Goal: Task Accomplishment & Management: Manage account settings

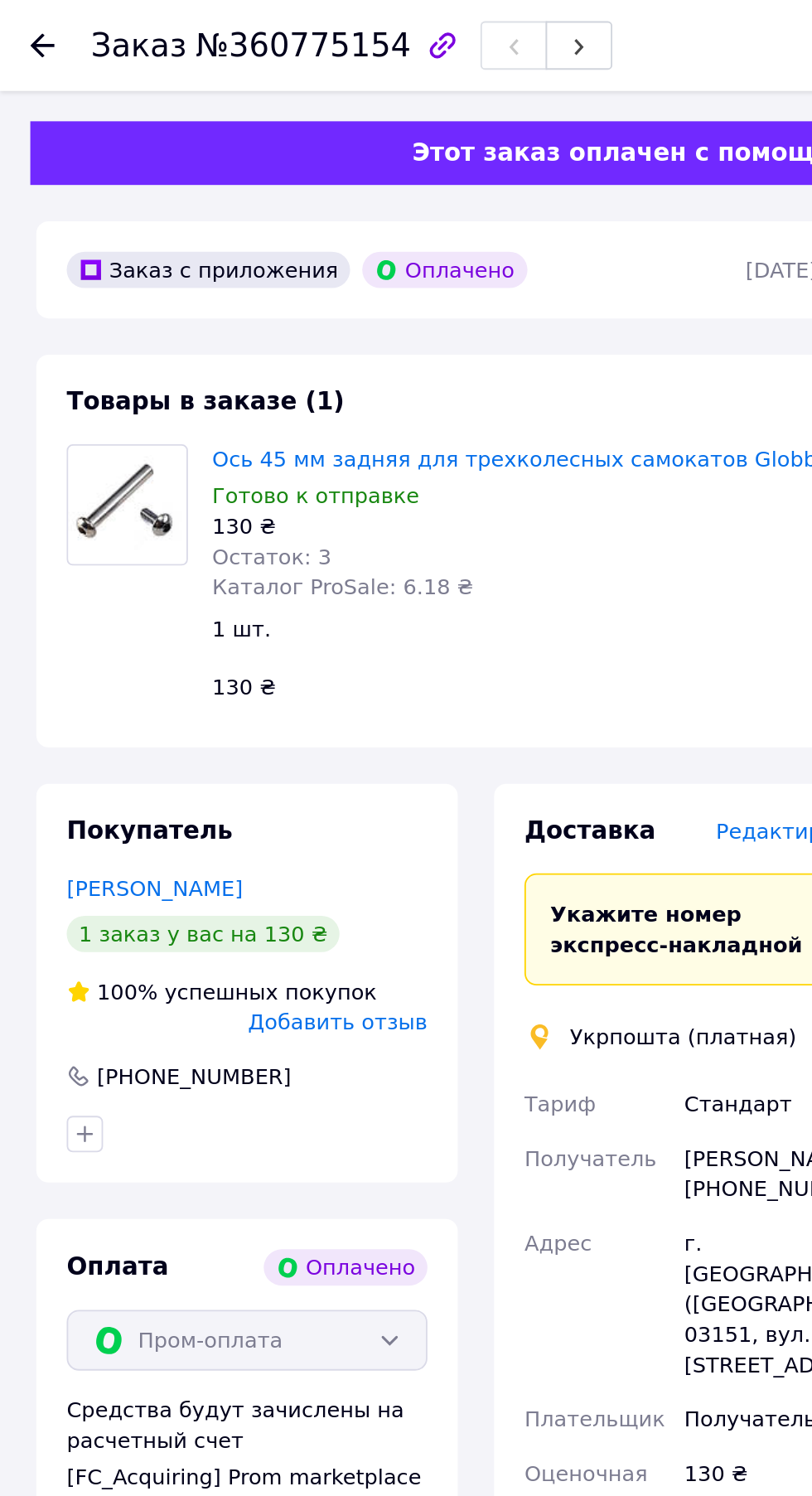
click at [28, 19] on icon at bounding box center [23, 24] width 13 height 13
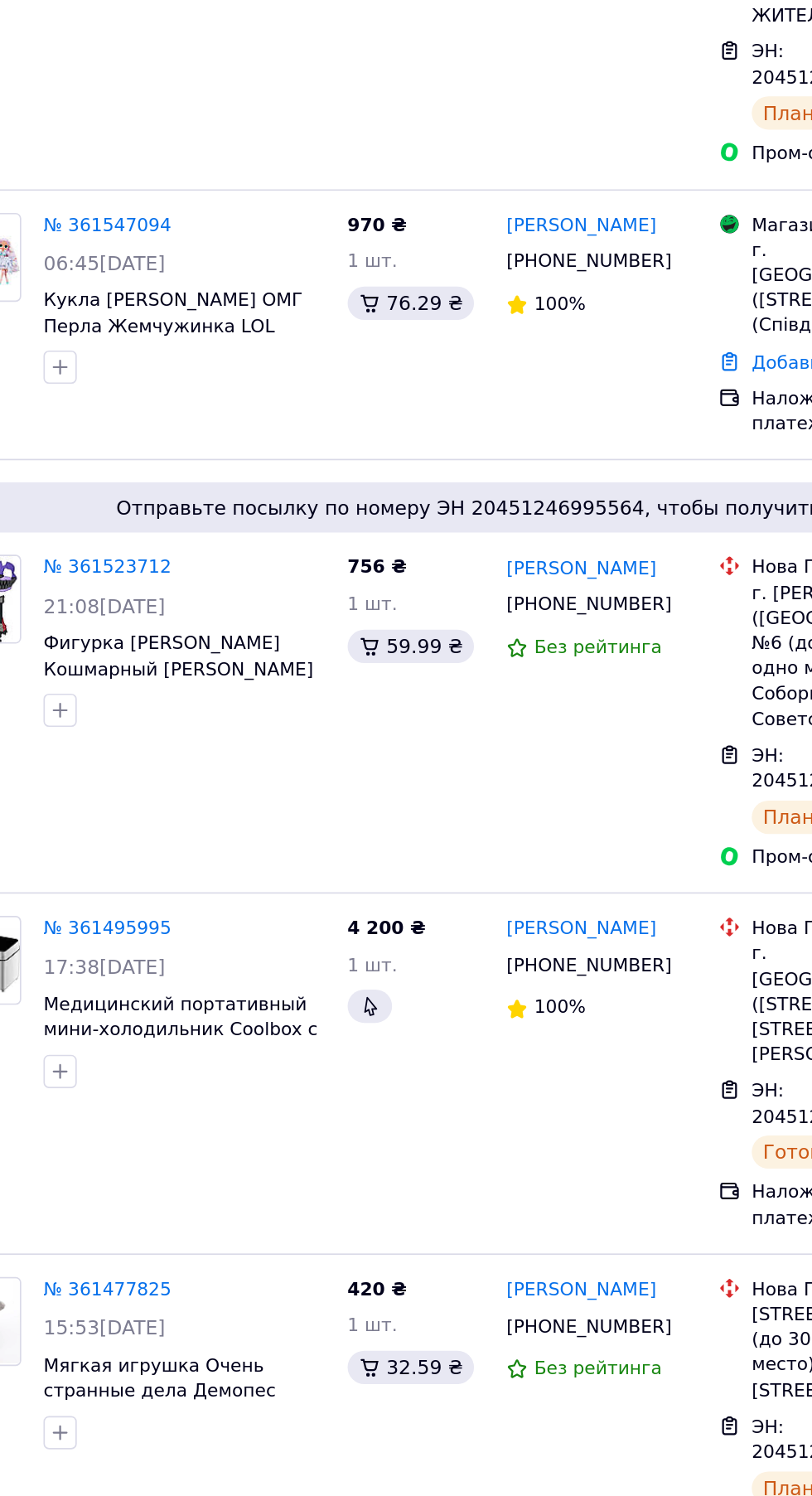
scroll to position [771, 0]
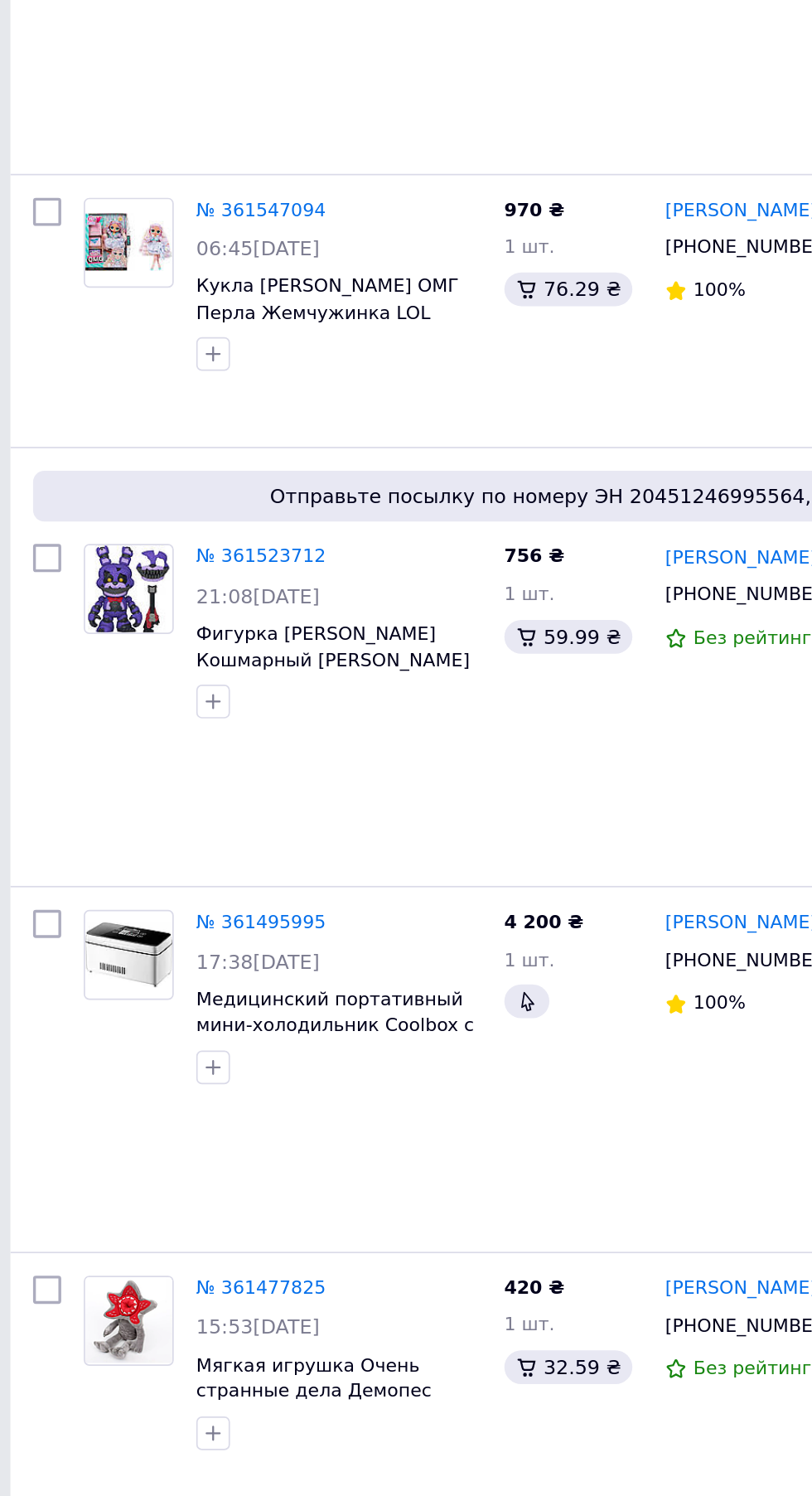
click at [175, 639] on link "№ 361547094" at bounding box center [167, 633] width 76 height 12
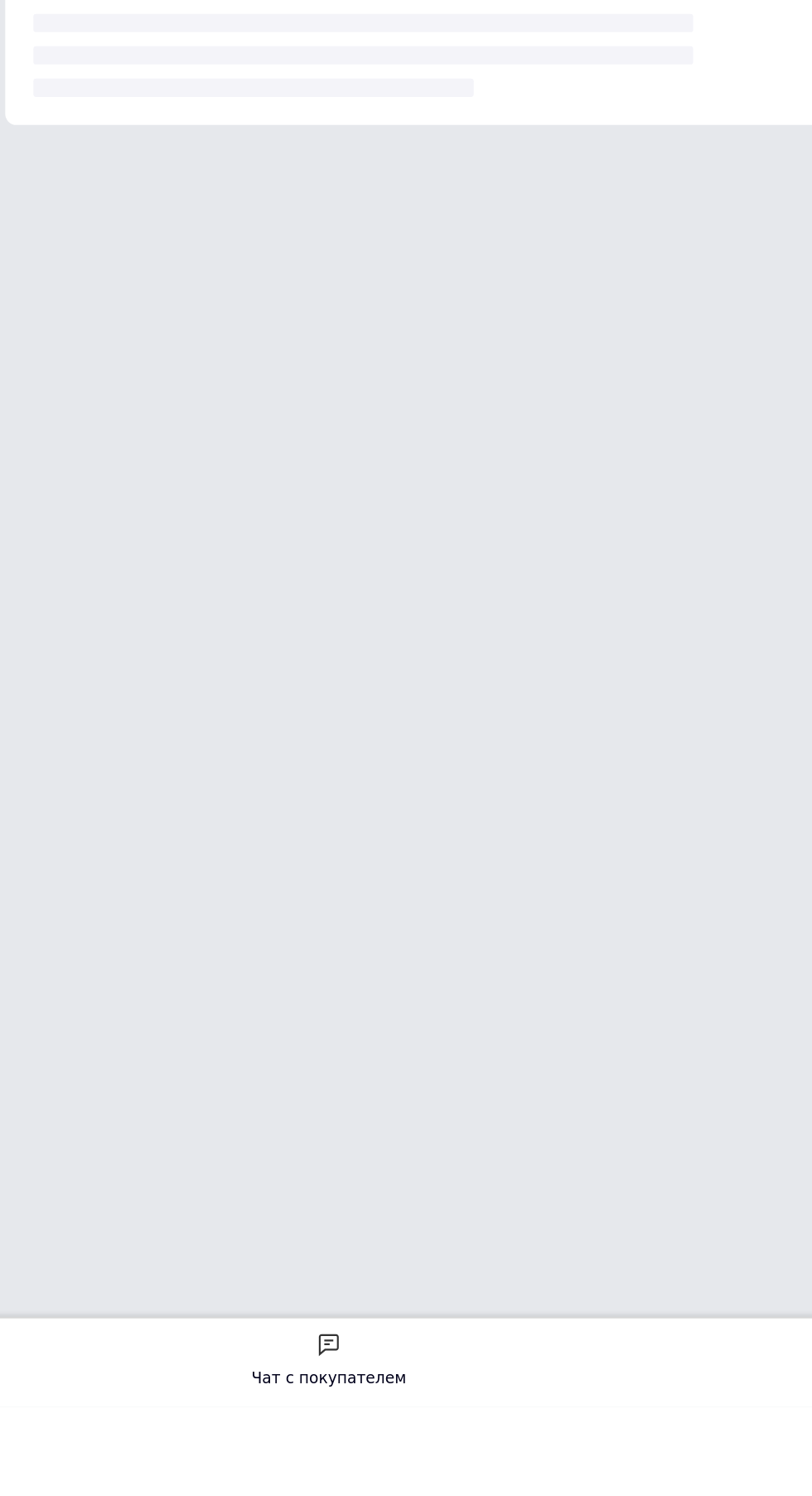
click at [168, 862] on html "Чат с покупателем Тех поддержка Чат с покупателем" at bounding box center [406, 430] width 812 height 862
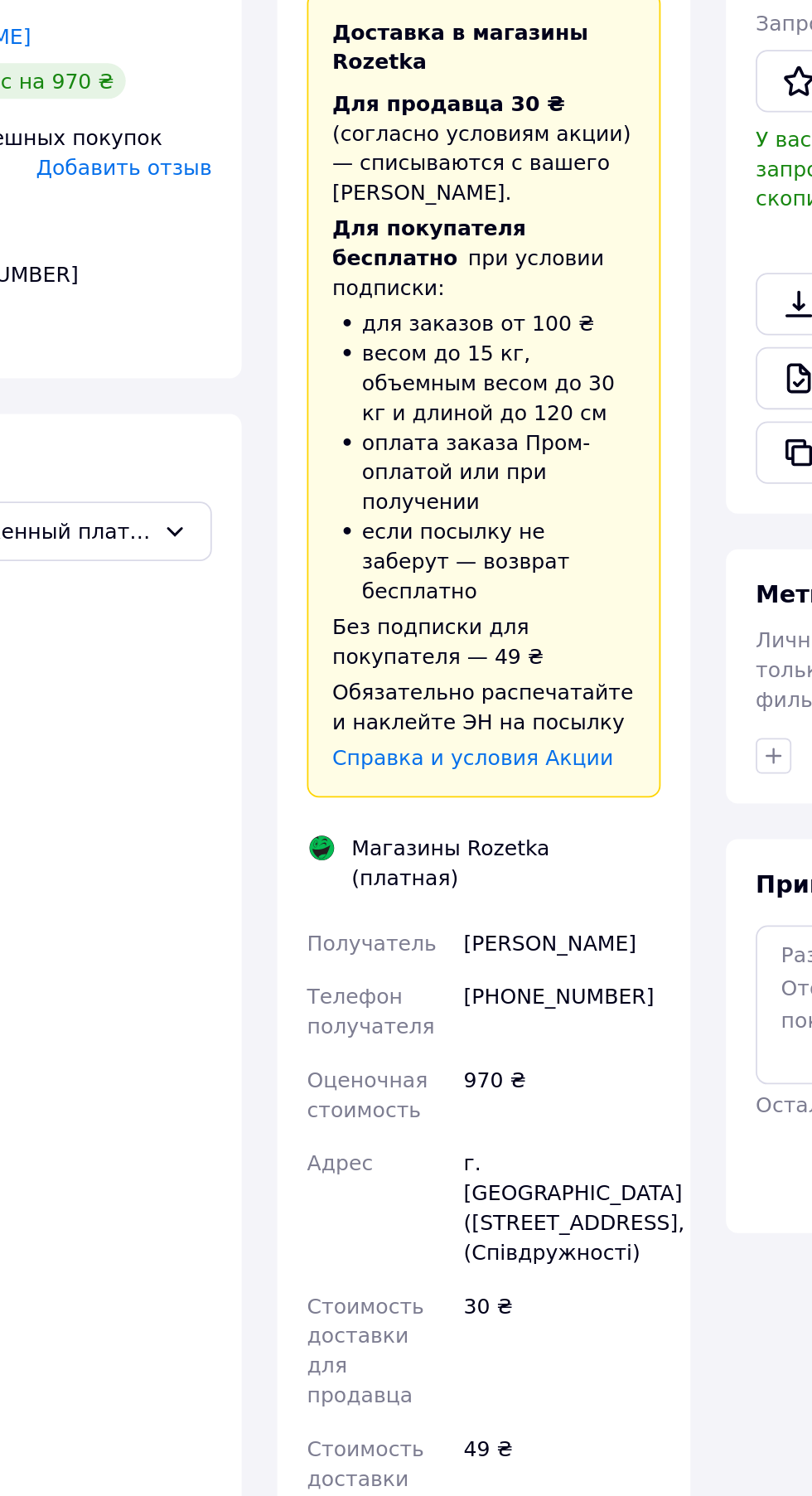
scroll to position [49, 0]
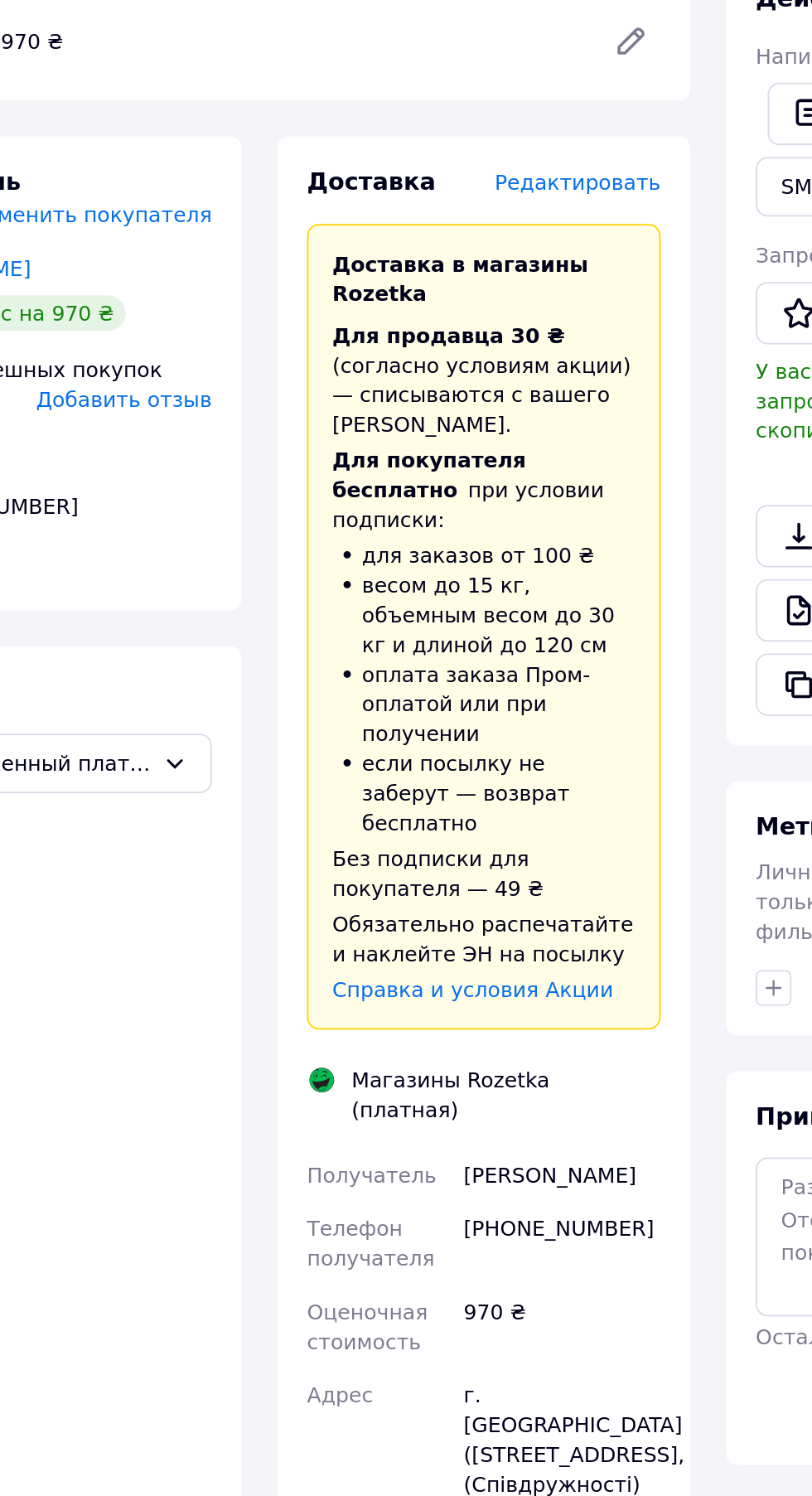
click at [468, 378] on span "Редактировать" at bounding box center [437, 379] width 93 height 13
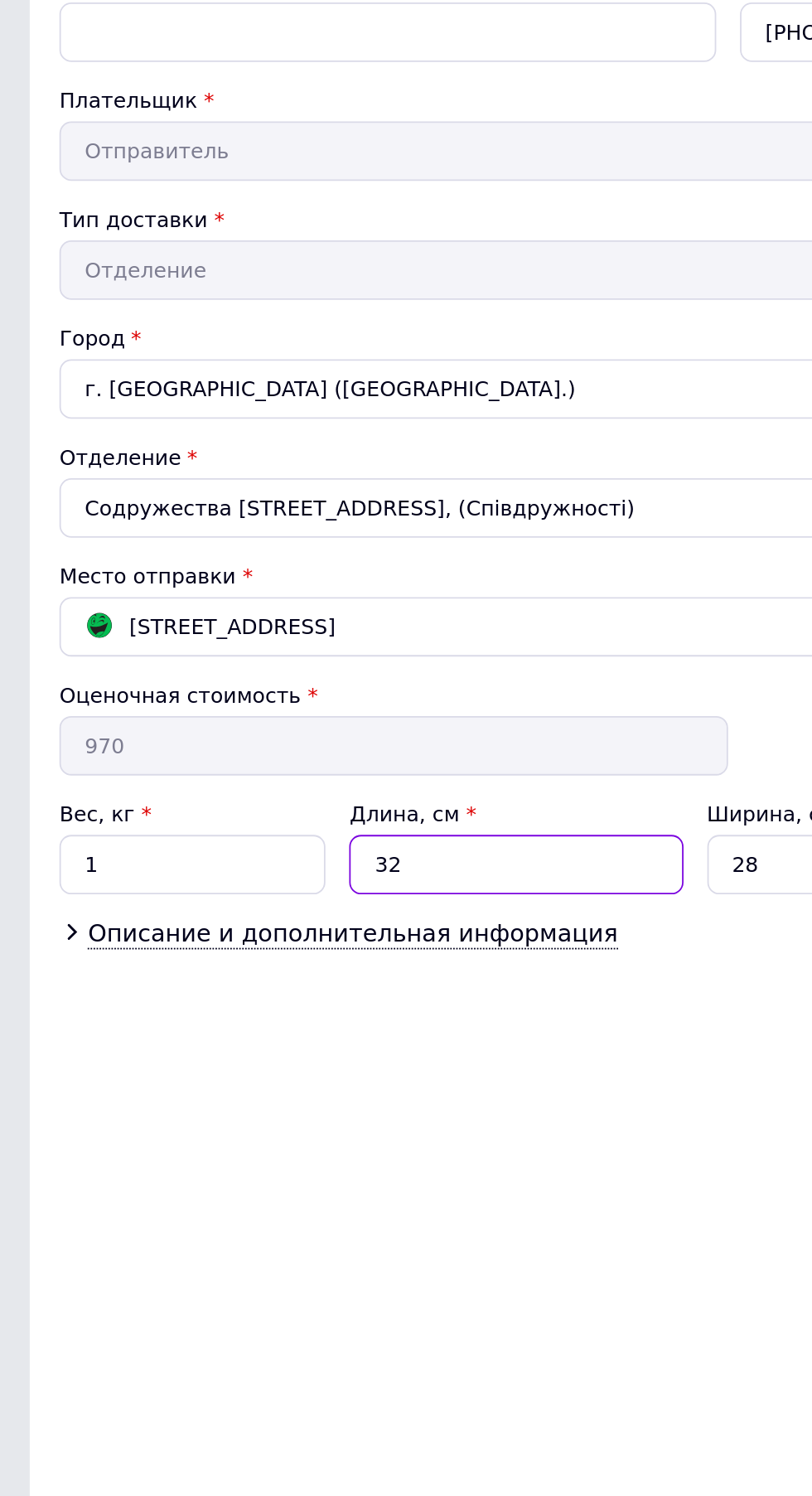
click at [280, 692] on input "32" at bounding box center [287, 699] width 186 height 33
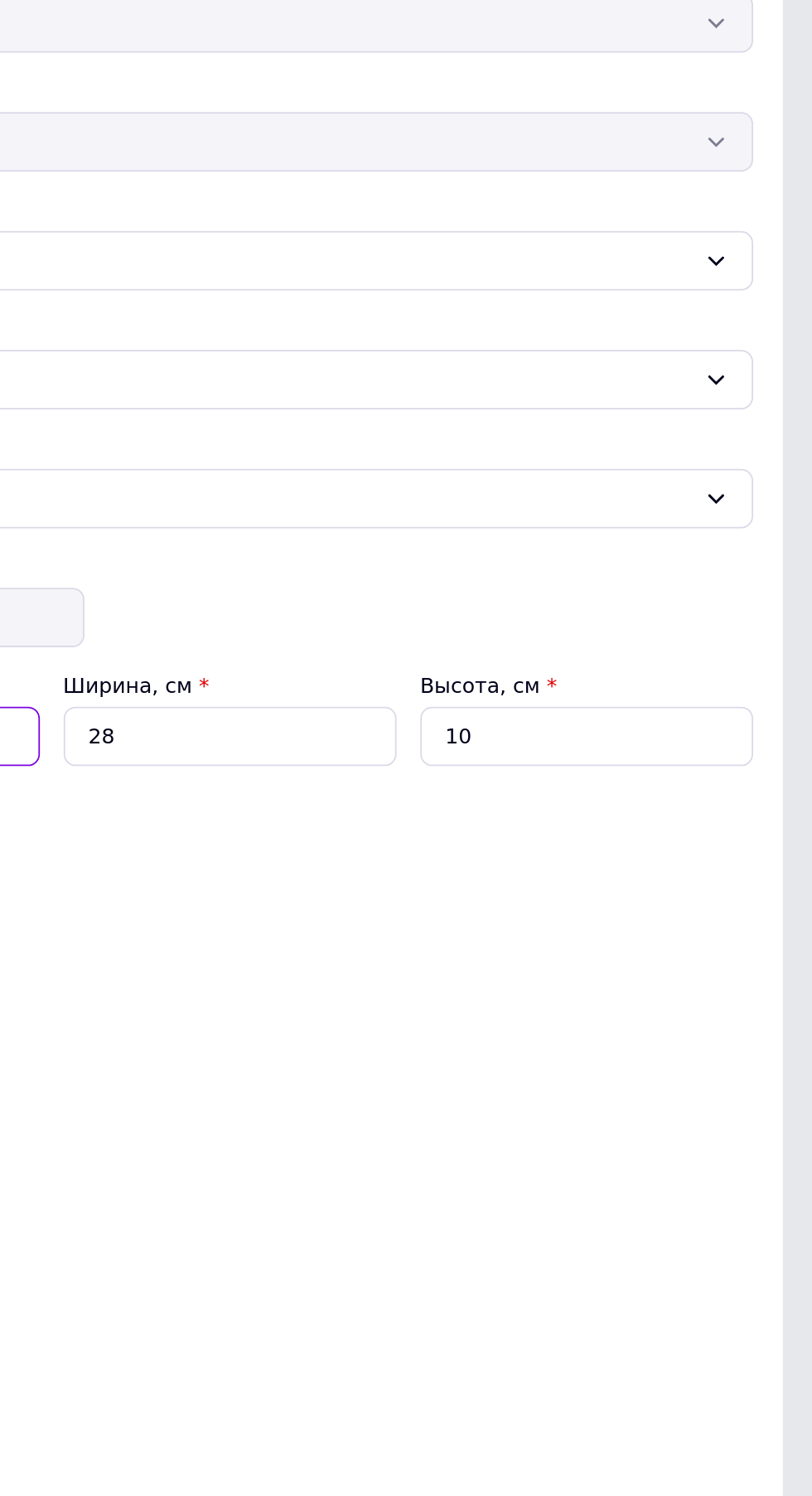
type input "34"
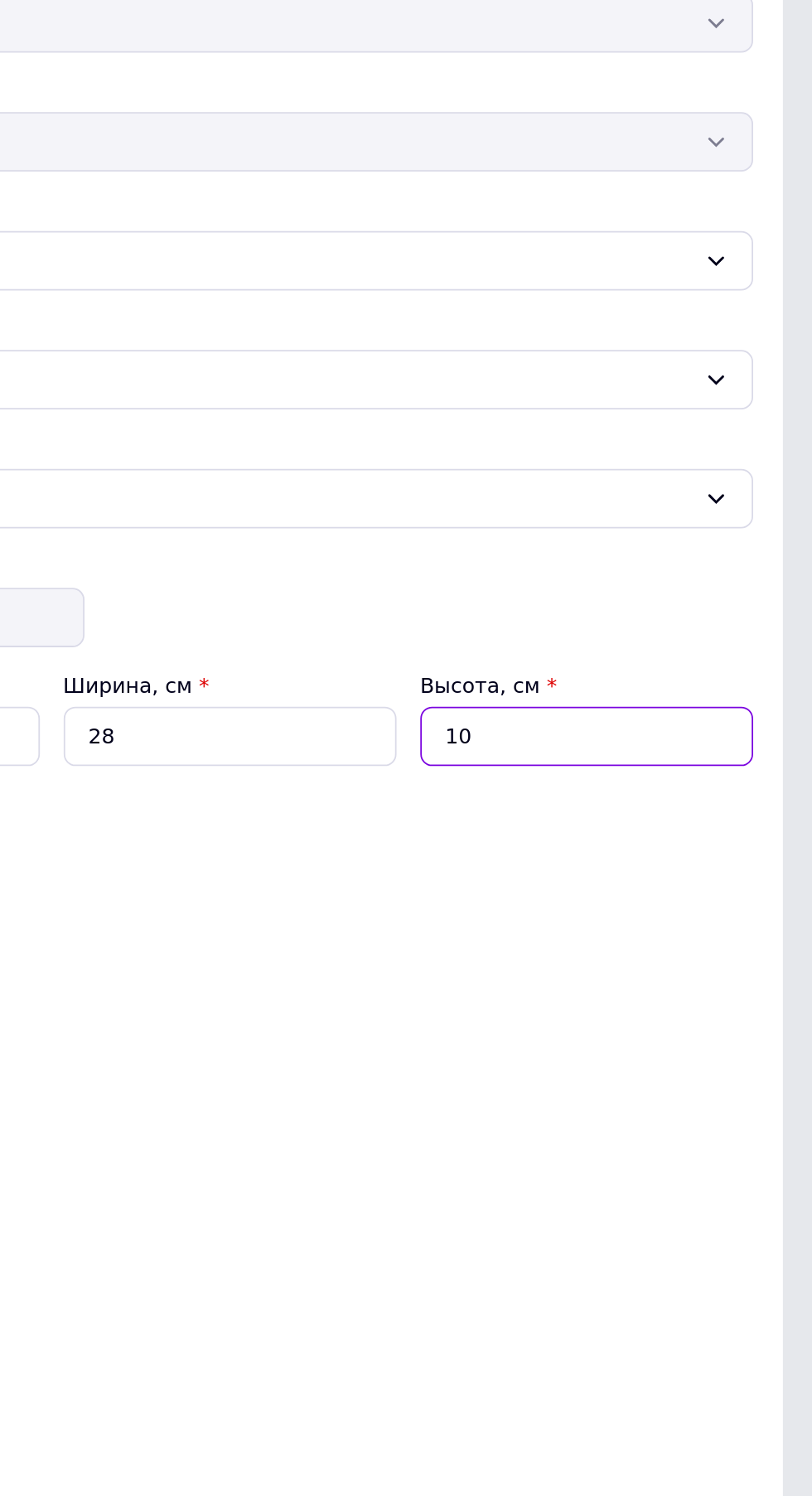
click at [671, 692] on input "10" at bounding box center [686, 699] width 186 height 33
type input "1"
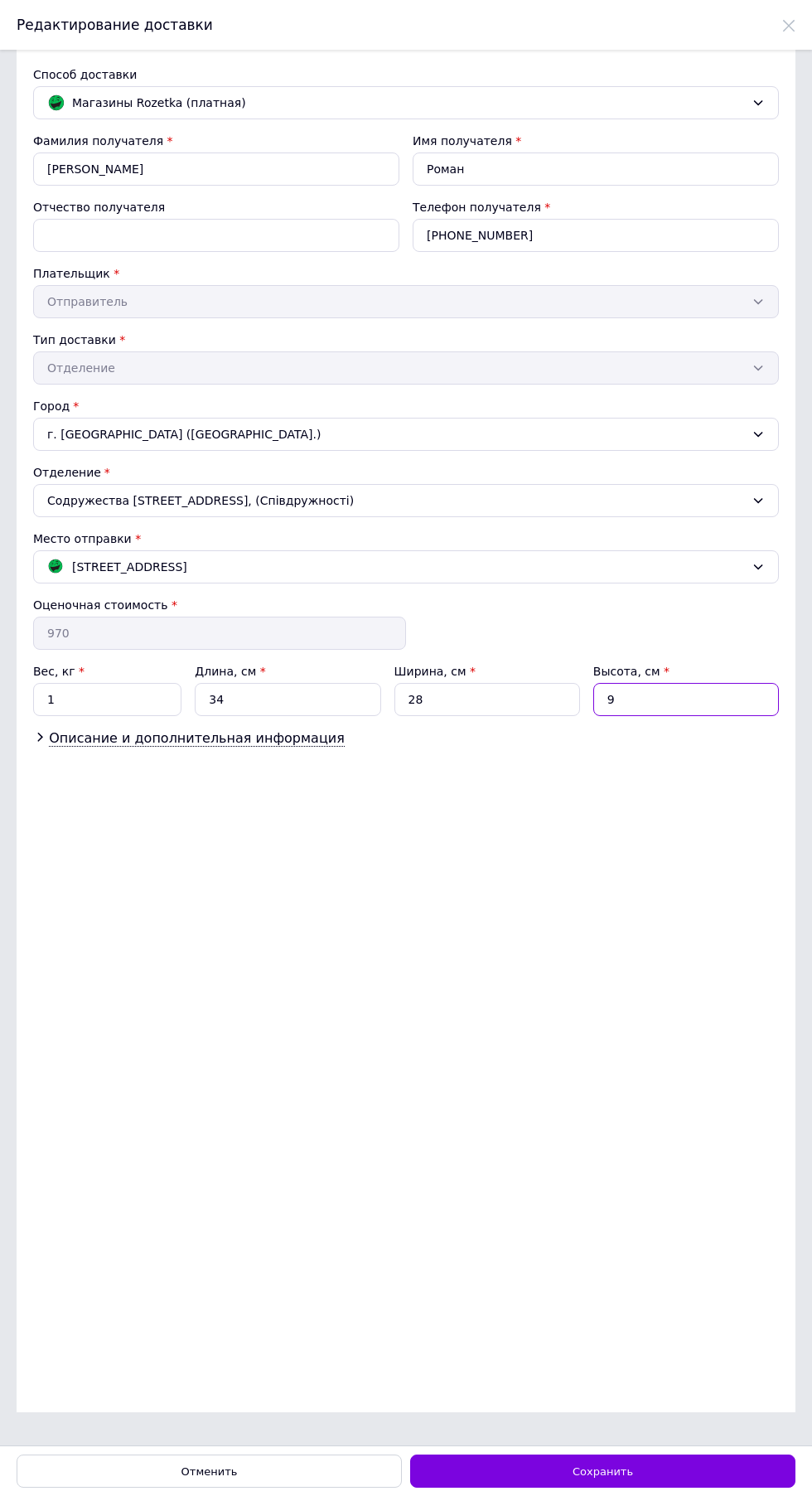
type input "9"
click at [659, 1468] on div "Сохранить" at bounding box center [603, 1471] width 385 height 33
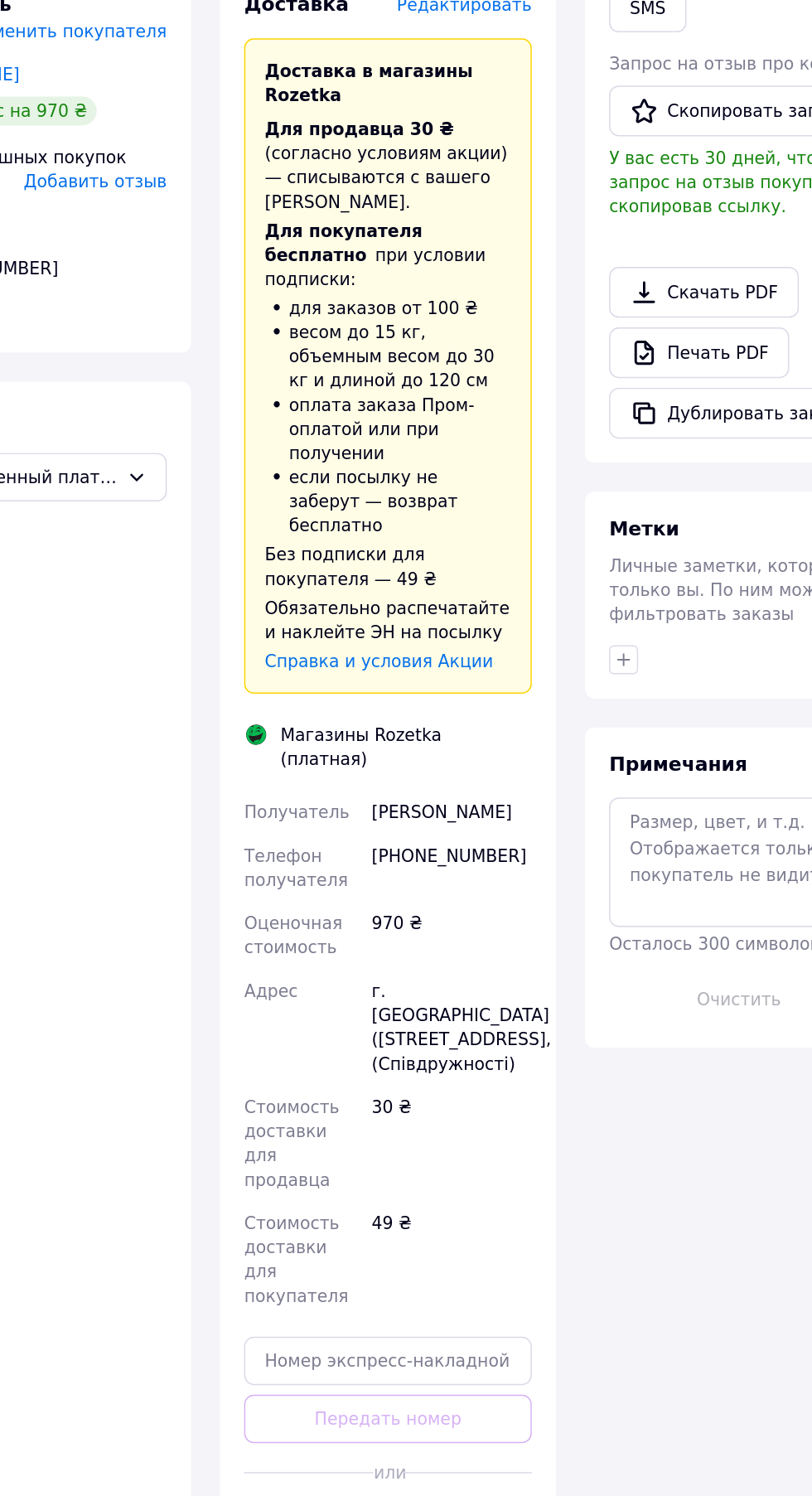
scroll to position [135, 0]
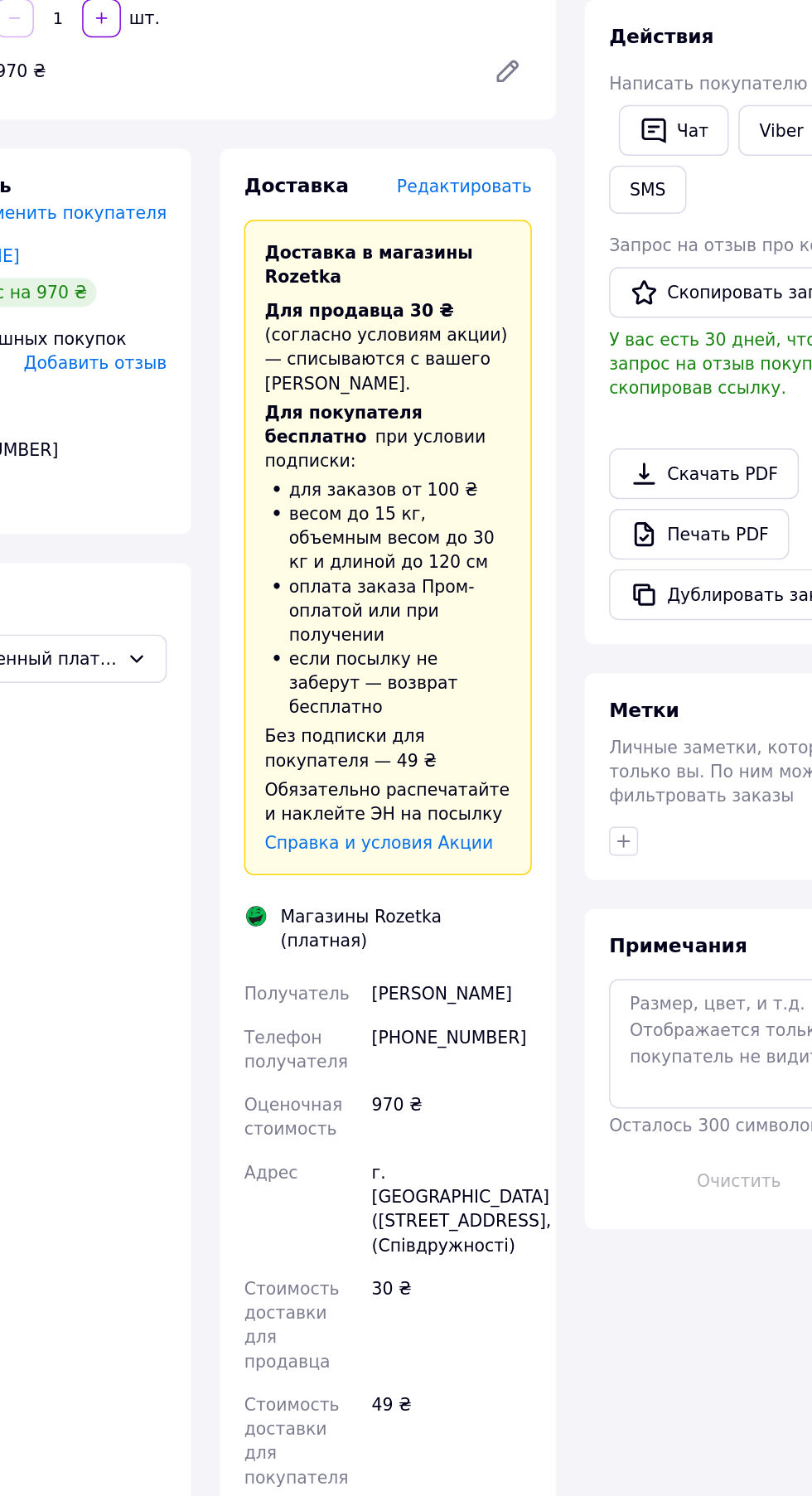
click at [449, 293] on span "Редактировать" at bounding box center [437, 294] width 93 height 13
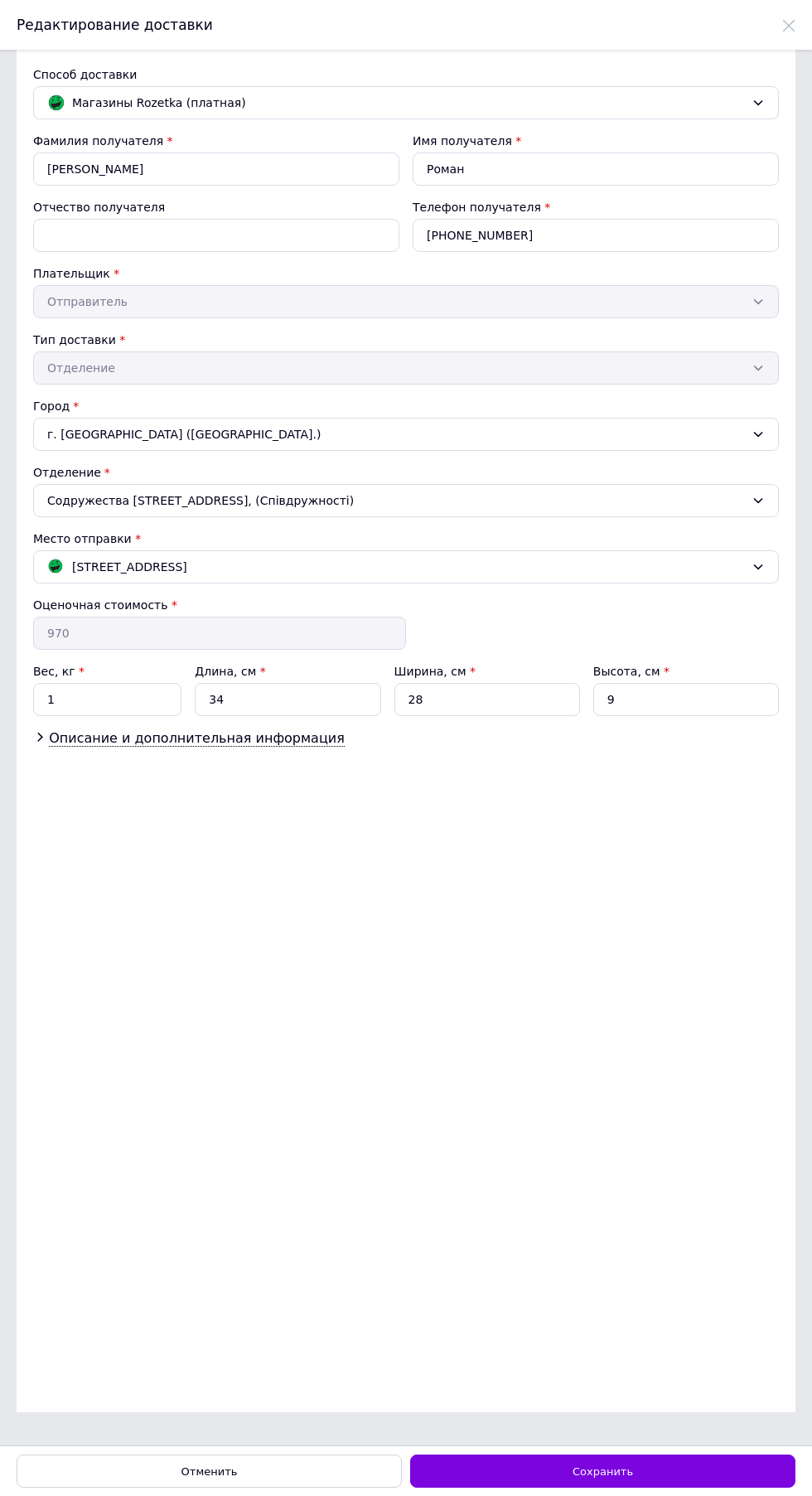
click at [250, 735] on span "Описание и дополнительная информация" at bounding box center [196, 738] width 296 height 16
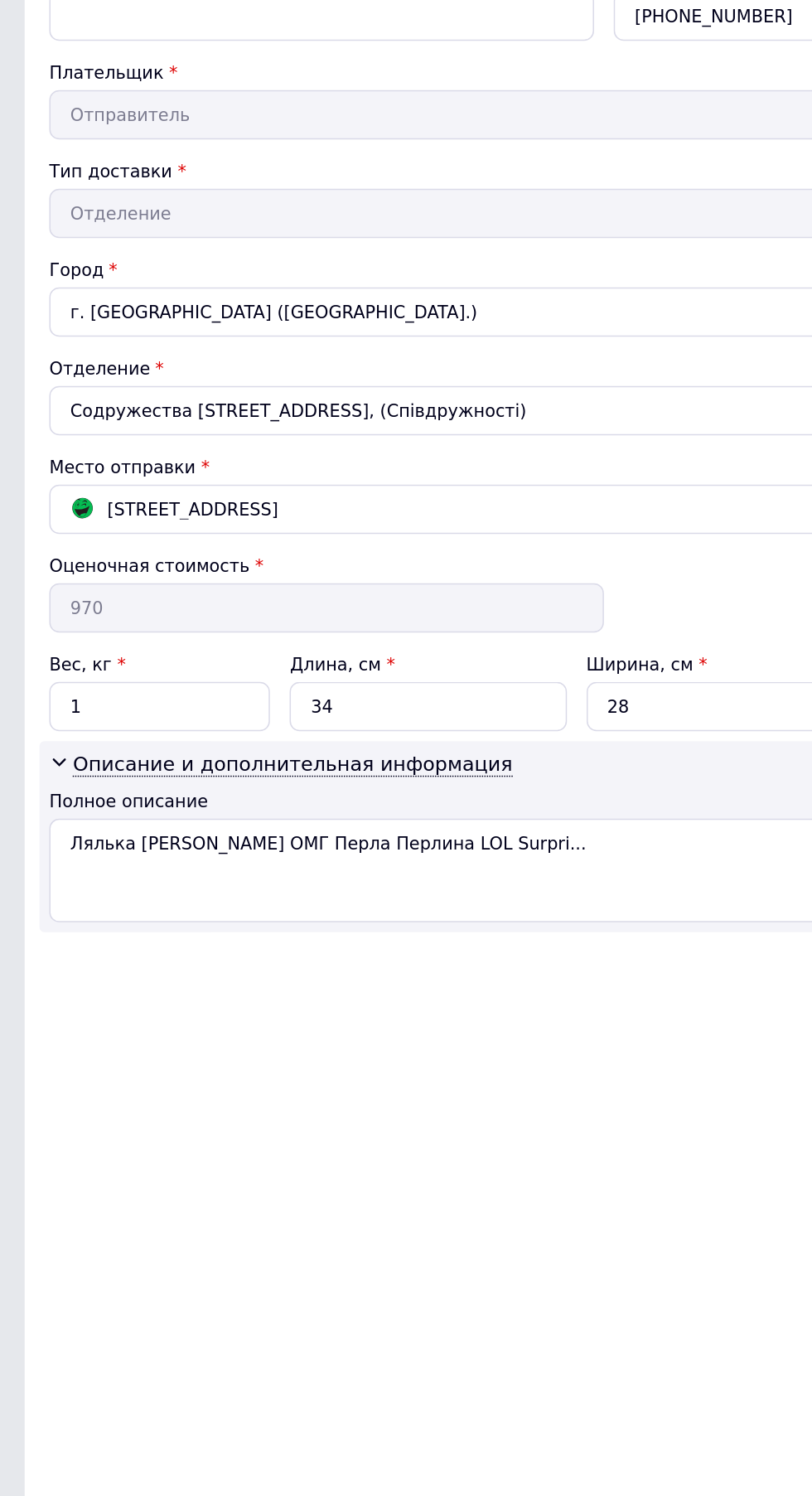
click at [407, 565] on div "г. Киев (Киевская обл.); Драгоманова вул., 21" at bounding box center [396, 567] width 706 height 18
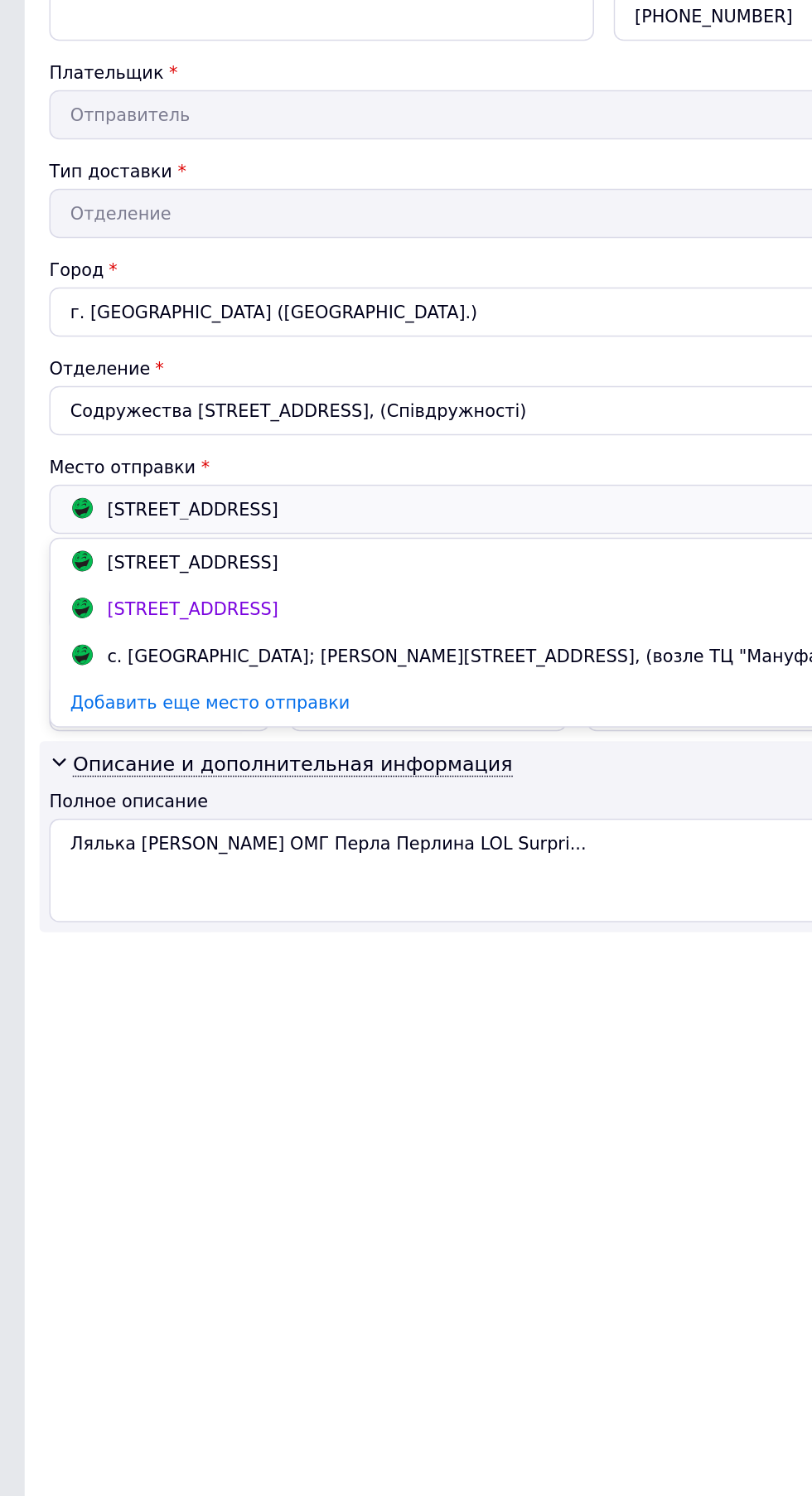
click at [349, 626] on div "г. Киев (Киевская обл.); Драгоманова вул., 21" at bounding box center [406, 633] width 726 height 18
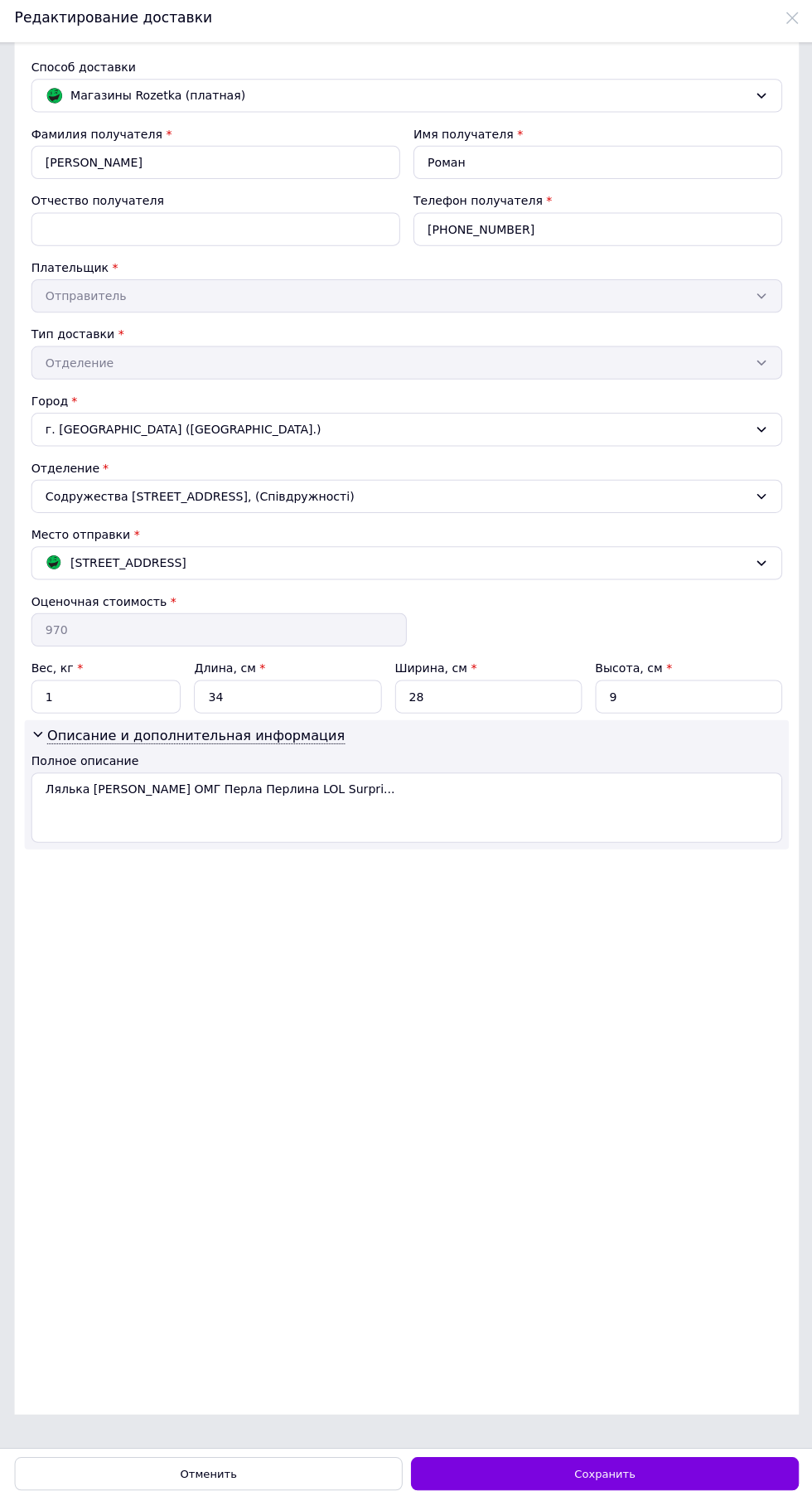
click at [656, 1487] on div "Сохранить" at bounding box center [603, 1471] width 385 height 33
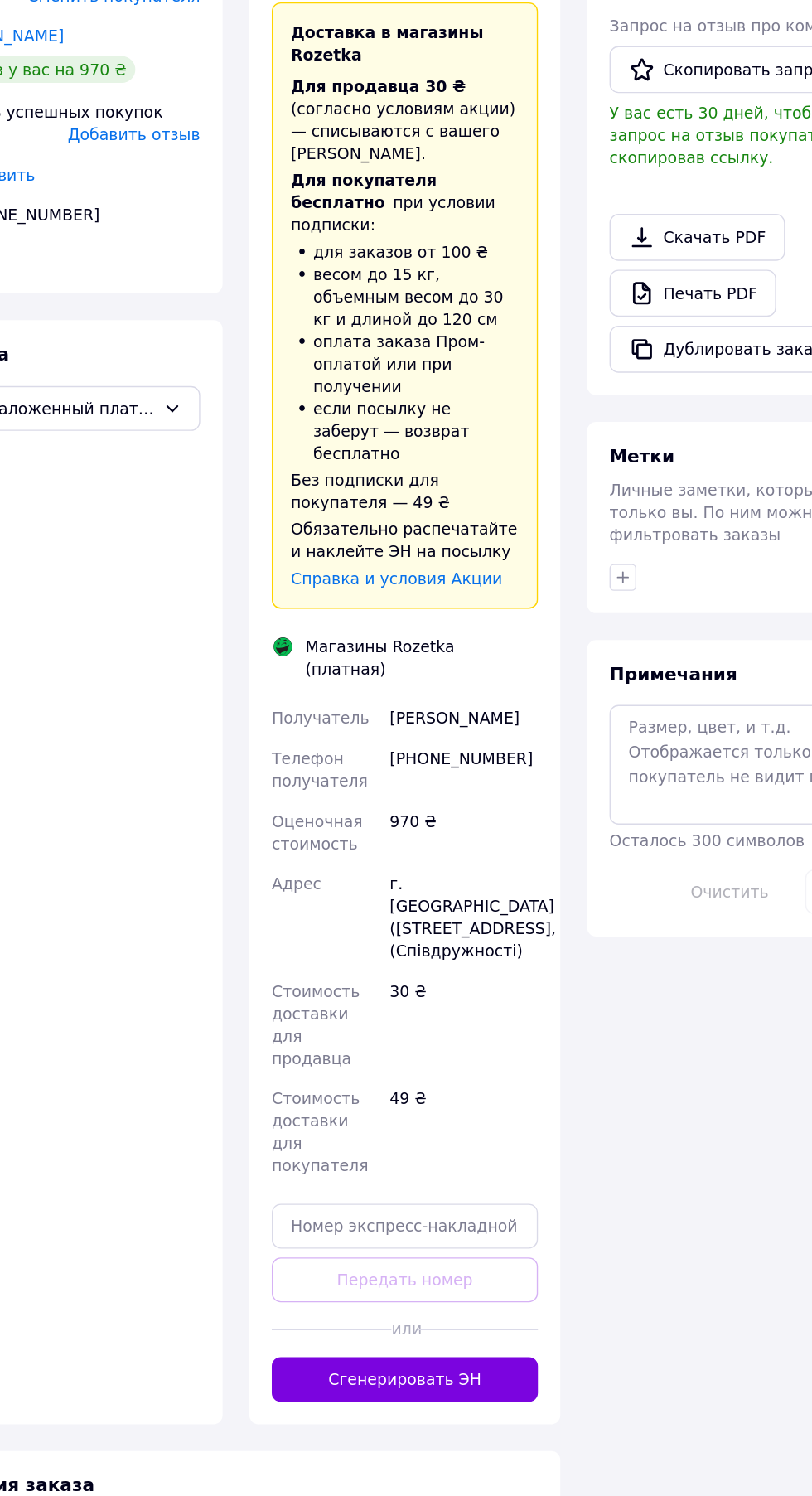
scroll to position [135, 0]
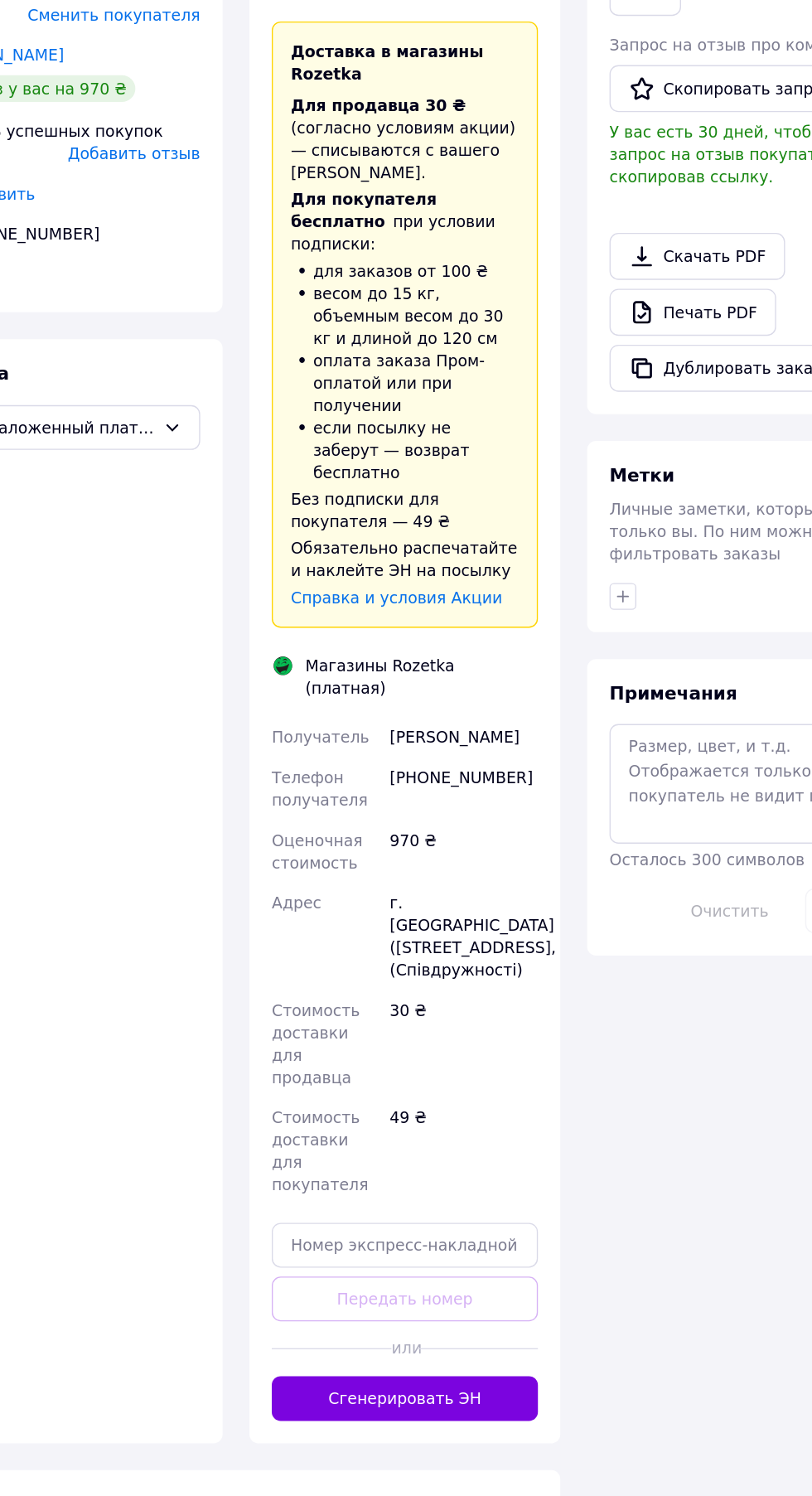
click at [414, 1322] on button "Сгенерировать ЭН" at bounding box center [384, 1338] width 197 height 33
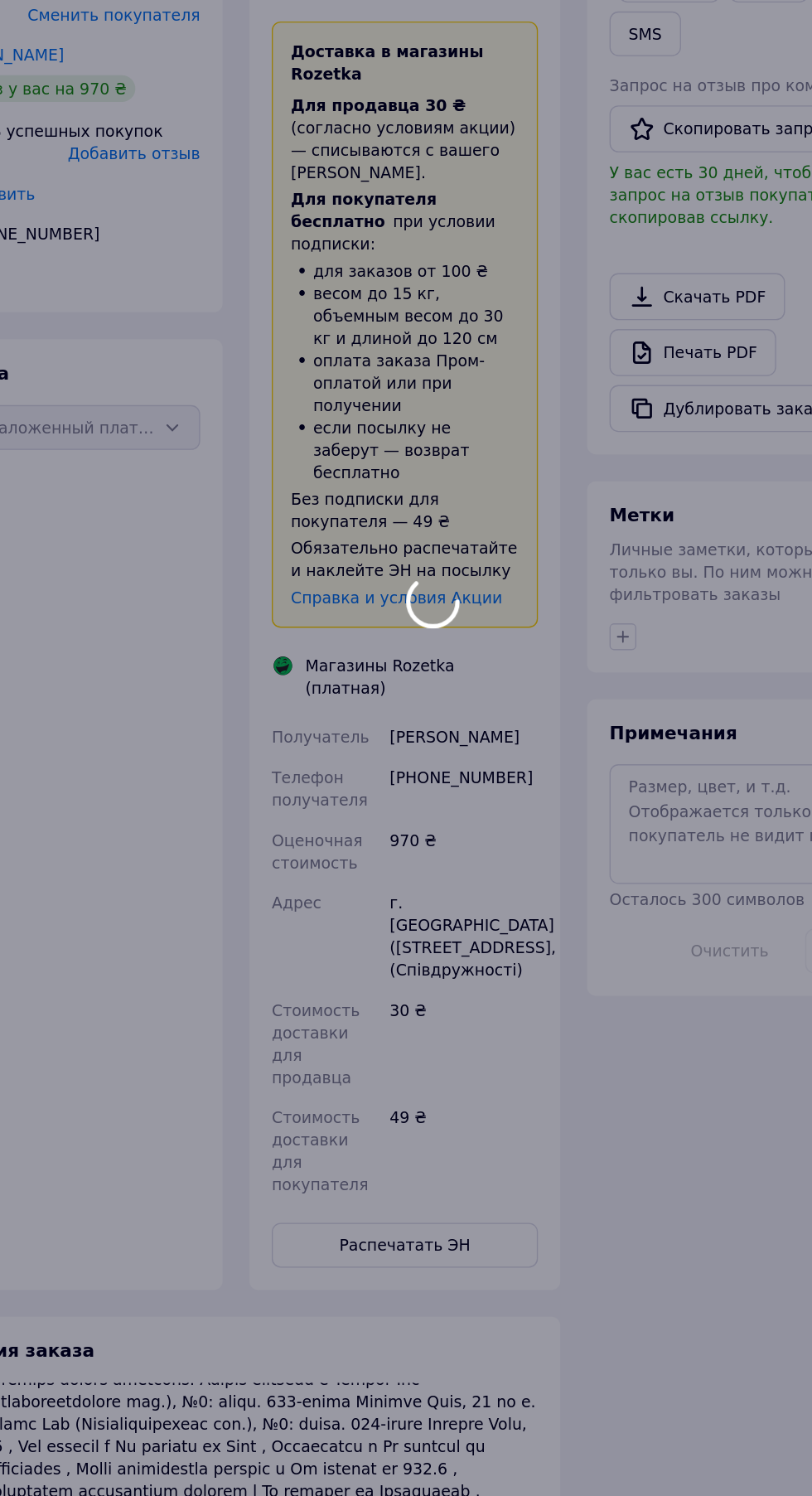
scroll to position [453, 0]
